Goal: Navigation & Orientation: Find specific page/section

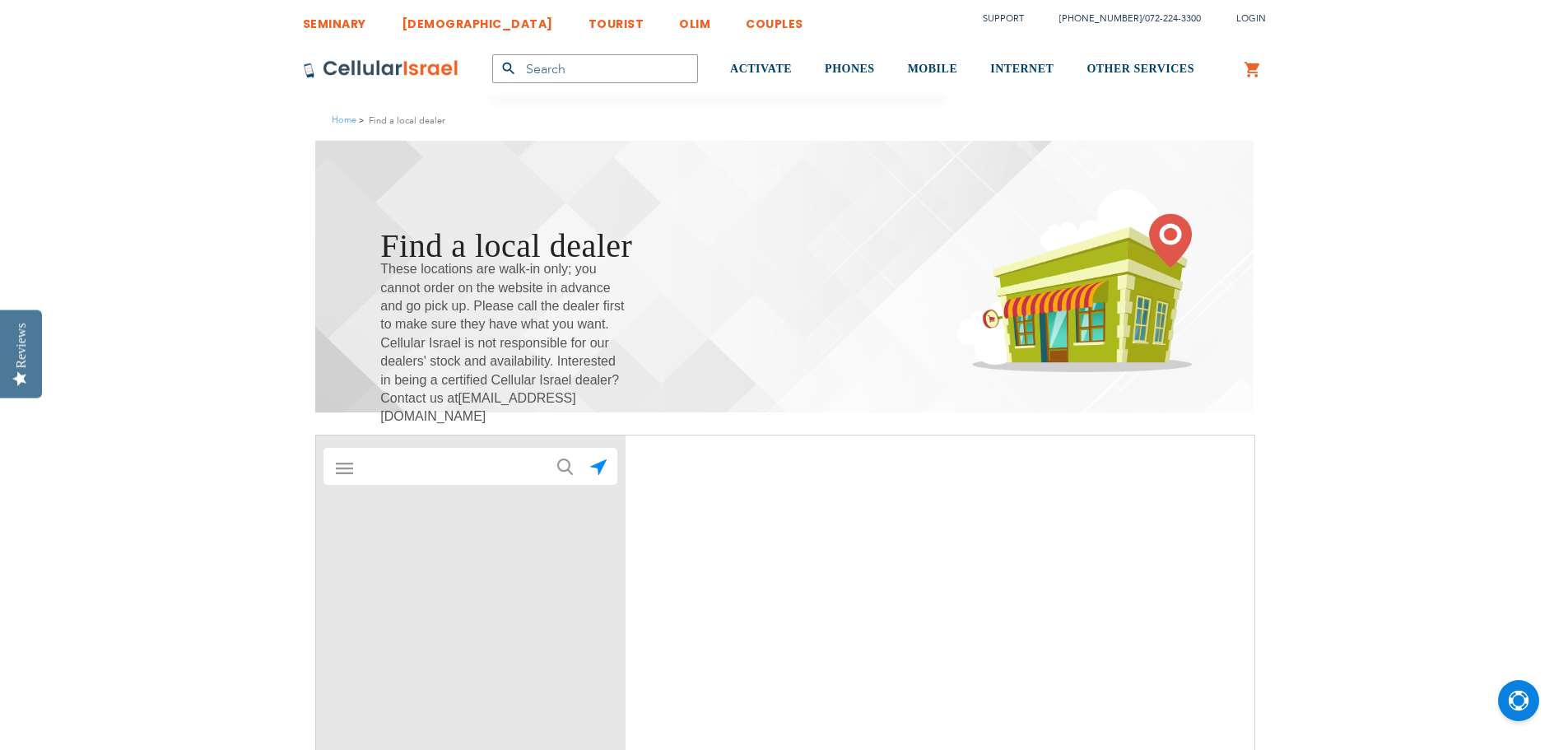
click at [513, 464] on input "text" at bounding box center [470, 467] width 229 height 32
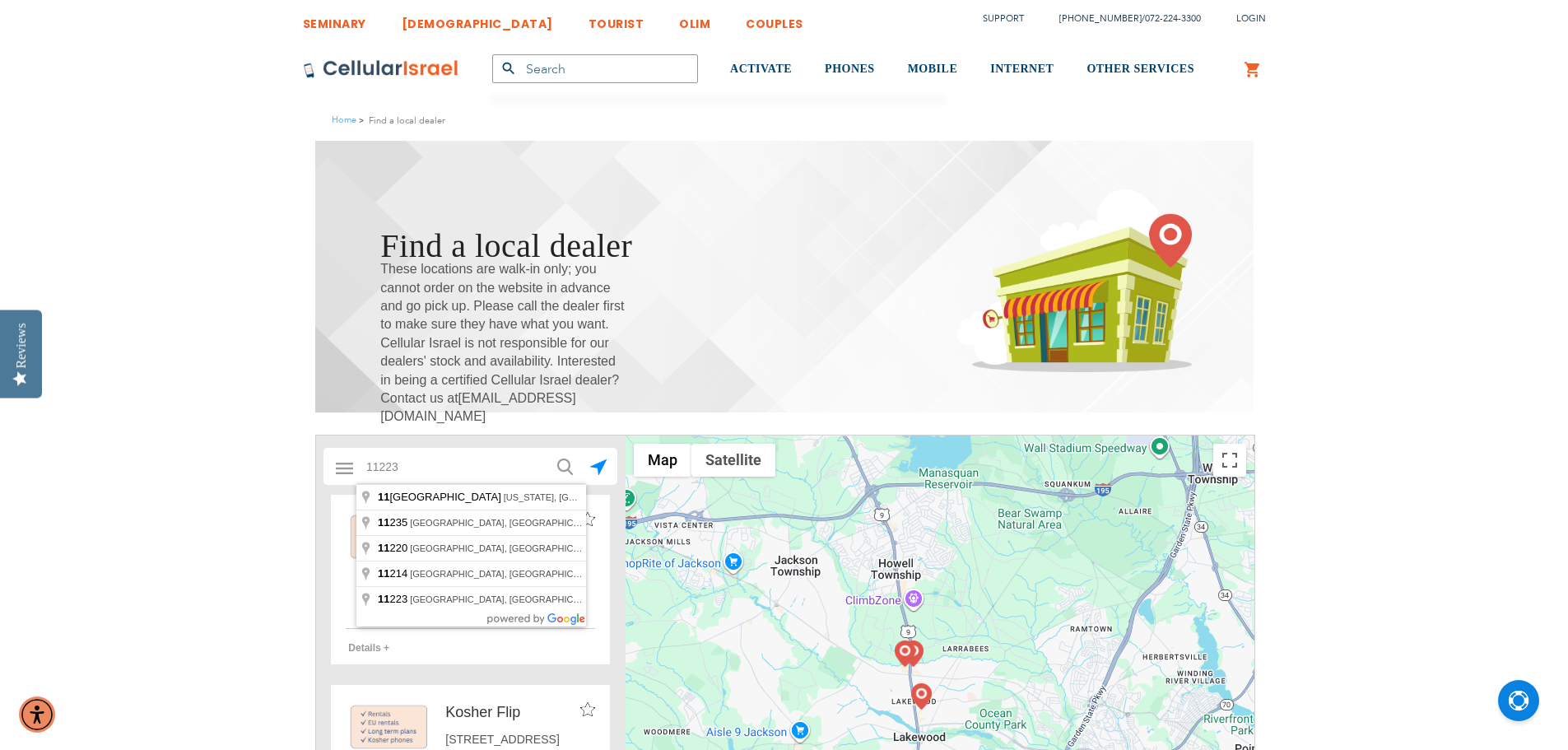
type input "11223"
click at [547, 449] on button "submit" at bounding box center [563, 465] width 32 height 32
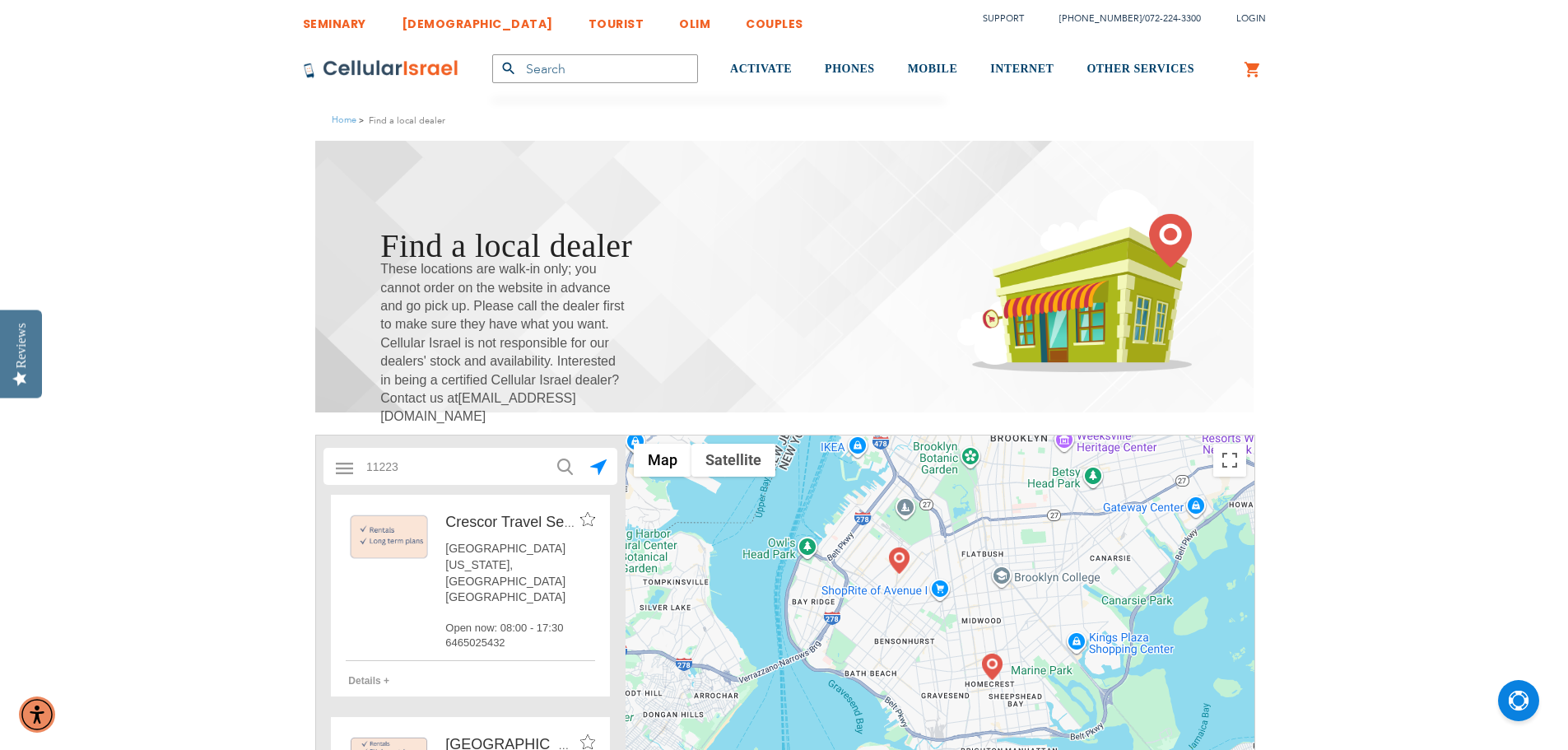
click at [994, 667] on img at bounding box center [992, 666] width 21 height 27
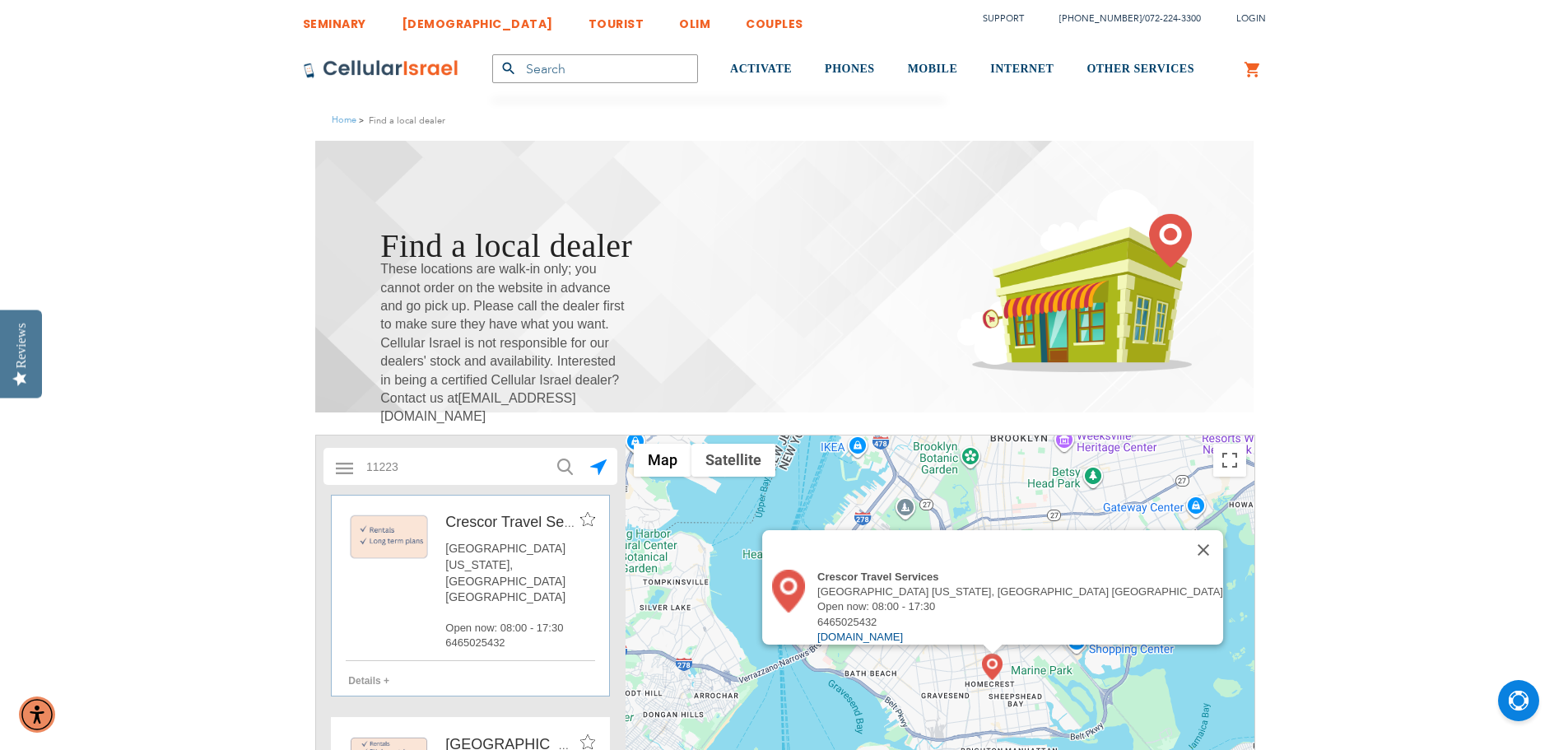
click at [945, 513] on div "To navigate, press the arrow keys. Crescor Travel Services [GEOGRAPHIC_DATA] [U…" at bounding box center [939, 683] width 629 height 494
click at [1183, 541] on button "Close" at bounding box center [1203, 550] width 39 height 39
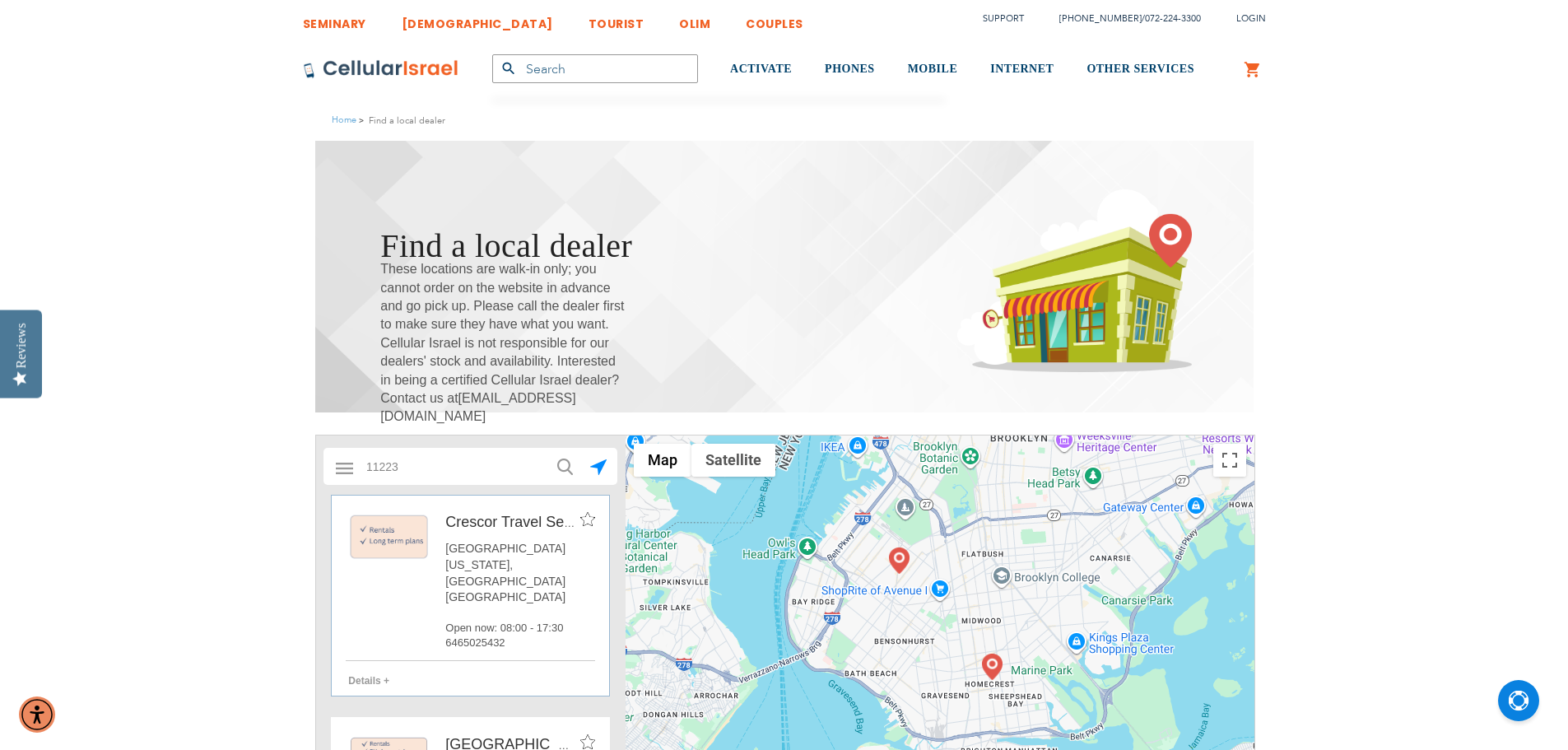
click at [900, 562] on img at bounding box center [898, 560] width 21 height 27
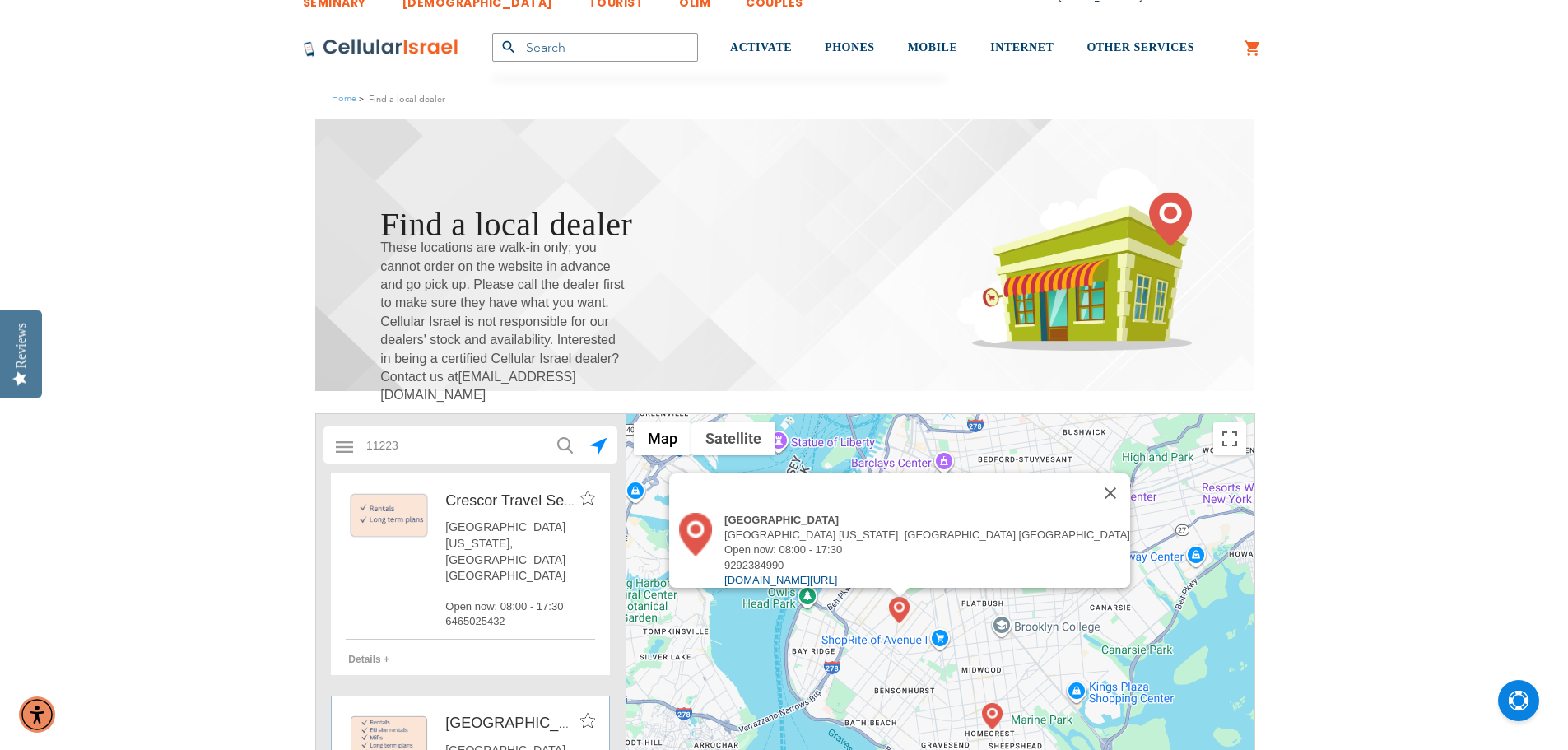
scroll to position [83, 0]
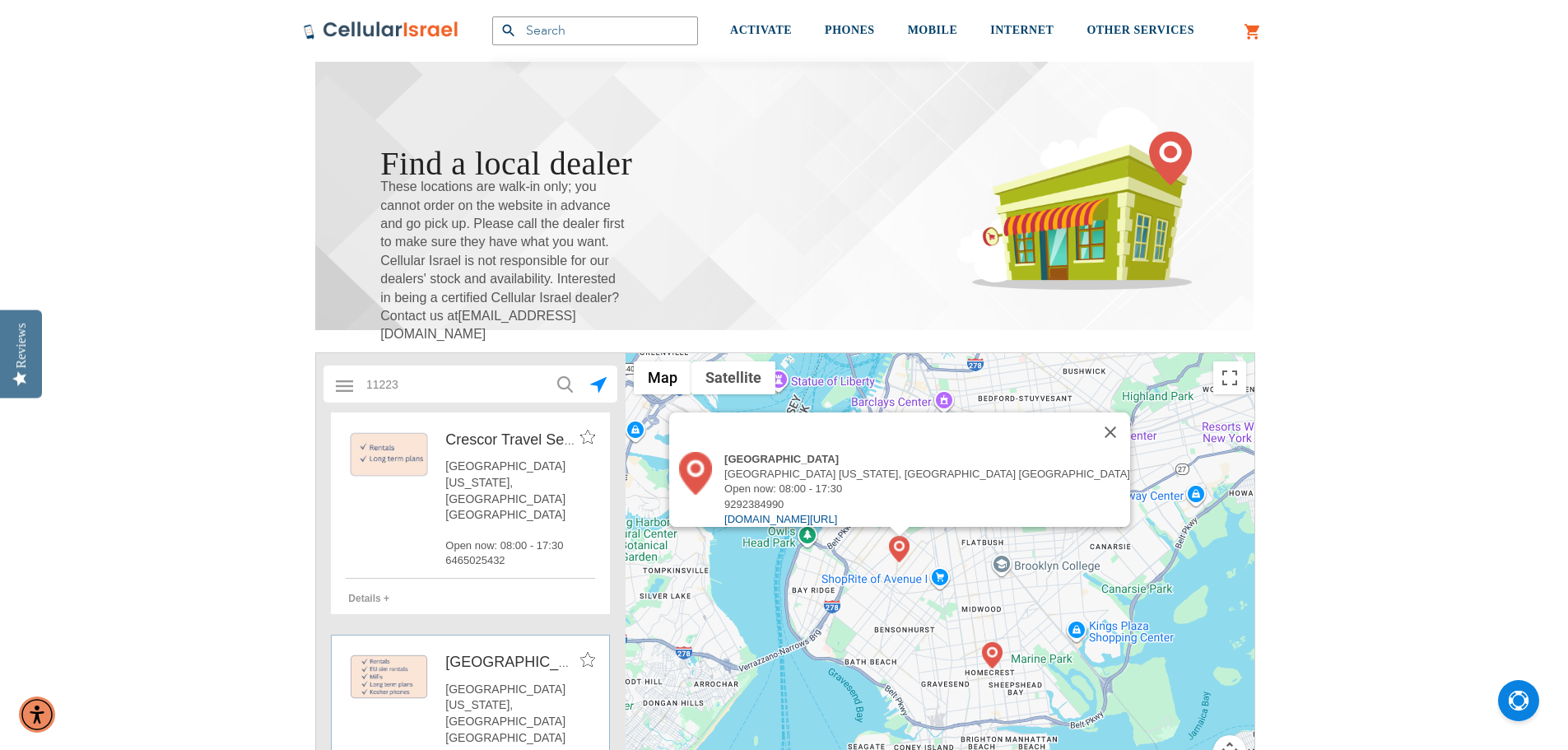
click at [995, 659] on img at bounding box center [992, 656] width 21 height 27
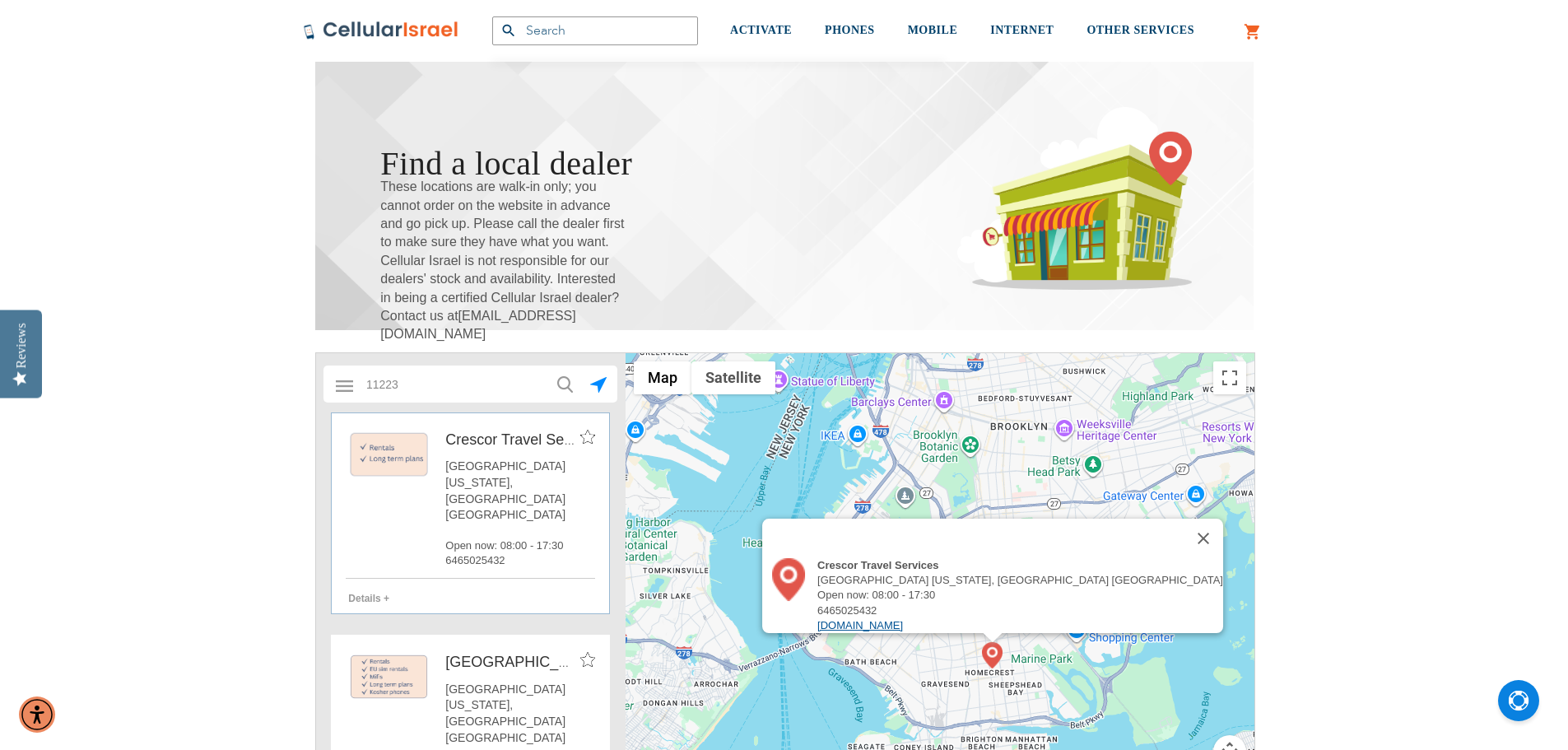
click at [903, 619] on link "[DOMAIN_NAME]" at bounding box center [860, 625] width 86 height 13
click at [356, 29] on img at bounding box center [381, 31] width 156 height 20
